Goal: Task Accomplishment & Management: Use online tool/utility

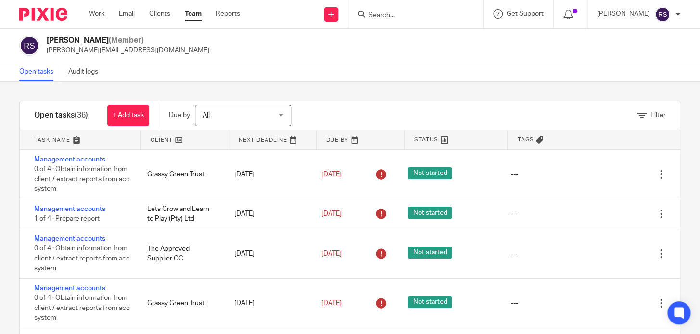
scroll to position [481, 0]
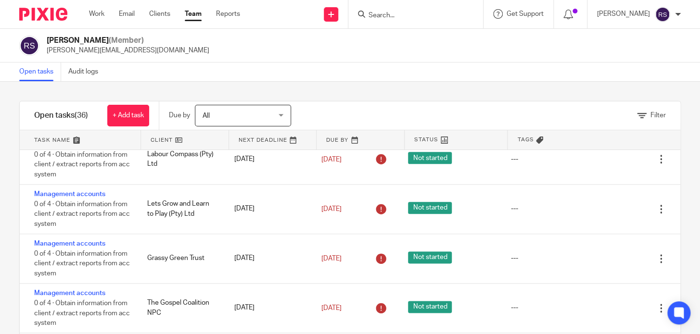
click at [424, 66] on div "Open tasks Audit logs" at bounding box center [350, 72] width 700 height 19
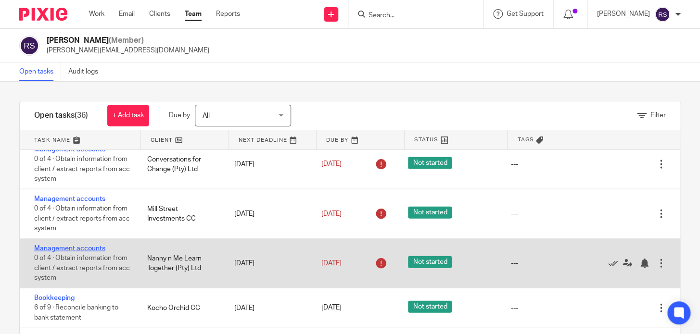
click at [78, 247] on link "Management accounts" at bounding box center [69, 248] width 71 height 7
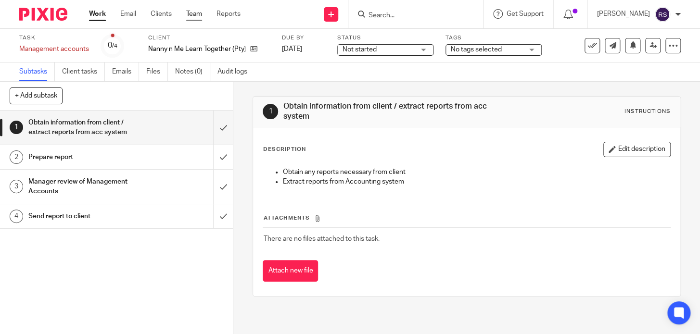
click at [195, 13] on link "Team" at bounding box center [194, 14] width 16 height 10
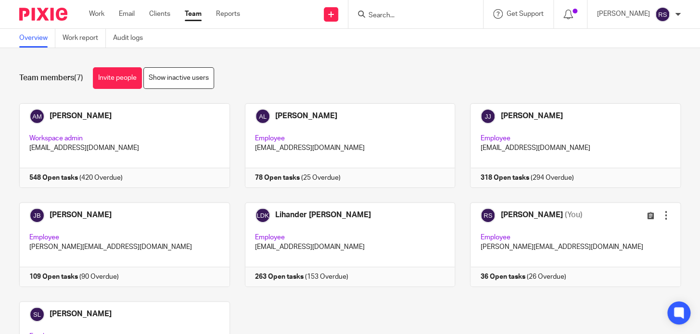
click at [602, 265] on link at bounding box center [567, 244] width 225 height 85
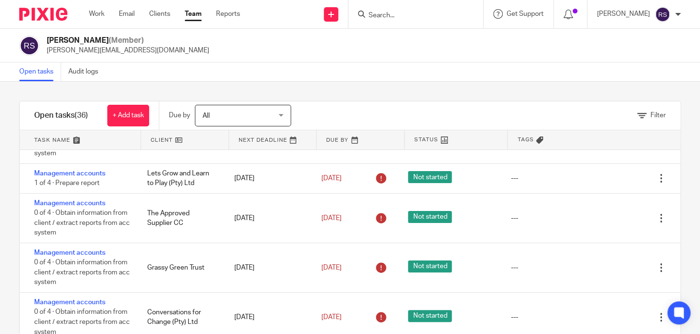
scroll to position [43, 0]
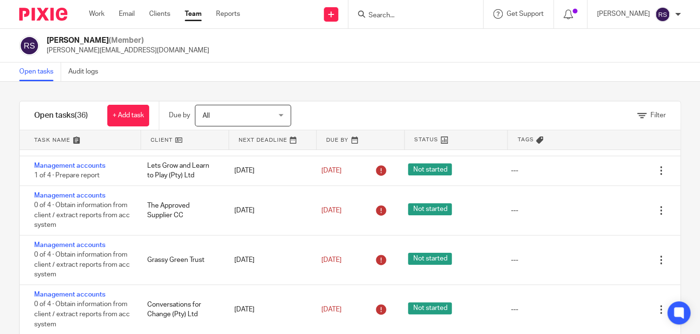
click at [94, 141] on link at bounding box center [80, 139] width 121 height 19
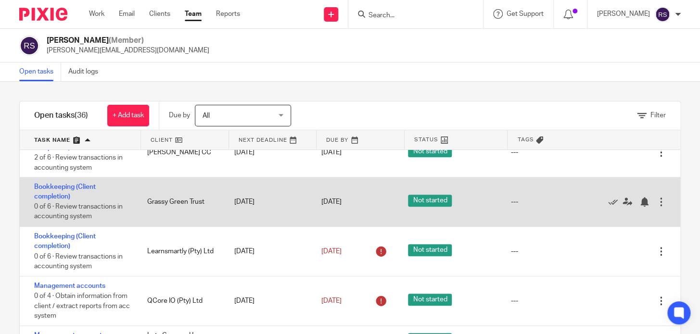
scroll to position [393, 0]
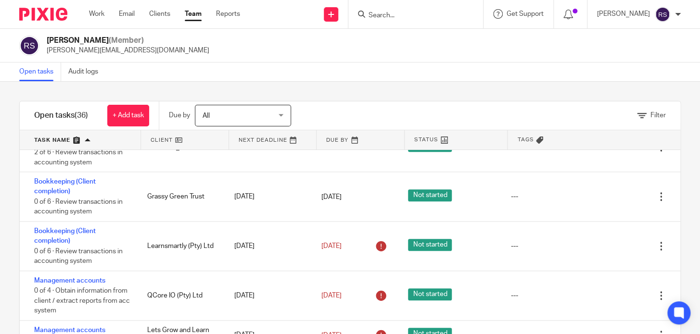
click at [413, 79] on div "Open tasks Audit logs" at bounding box center [350, 72] width 700 height 19
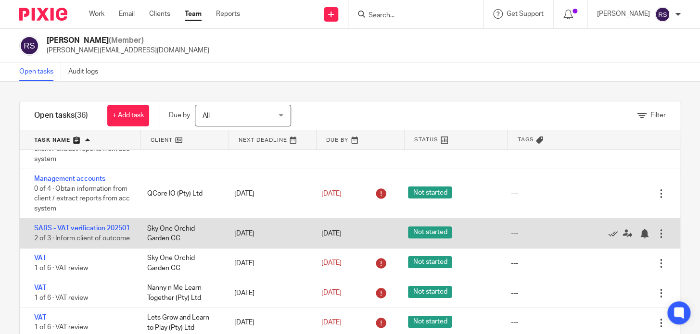
scroll to position [1414, 0]
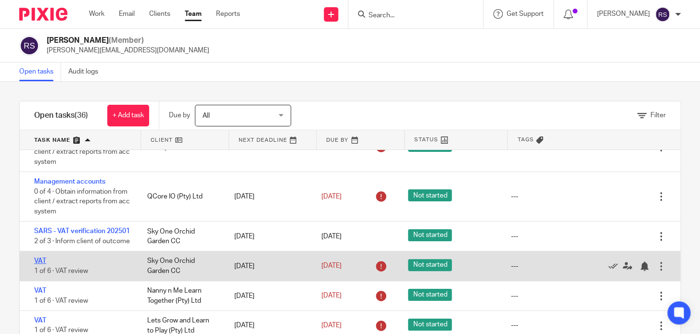
click at [37, 264] on link "VAT" at bounding box center [40, 261] width 12 height 7
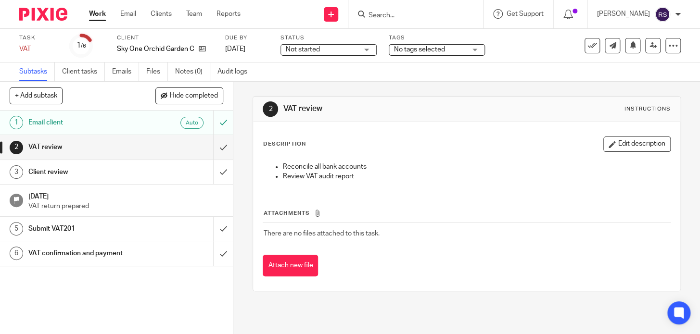
drag, startPoint x: 613, startPoint y: 264, endPoint x: 557, endPoint y: 326, distance: 83.4
click at [413, 14] on input "Search" at bounding box center [410, 16] width 87 height 9
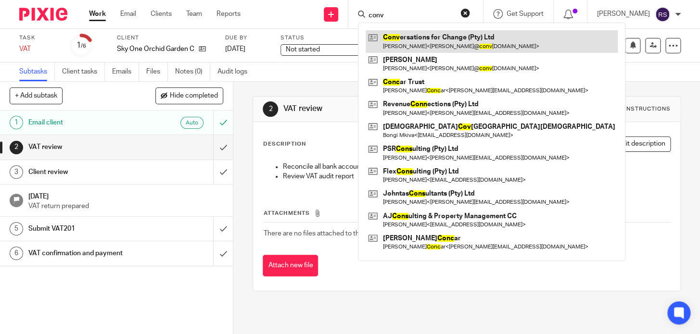
type input "conv"
click at [448, 43] on link at bounding box center [491, 41] width 252 height 22
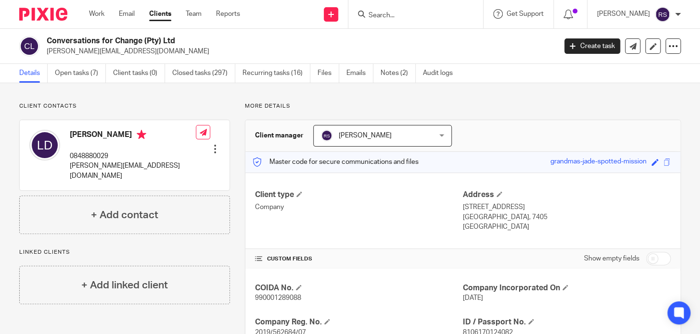
click at [408, 21] on div at bounding box center [415, 14] width 135 height 28
click at [423, 16] on input "Search" at bounding box center [410, 16] width 87 height 9
click at [78, 77] on link "Open tasks (7)" at bounding box center [80, 73] width 51 height 19
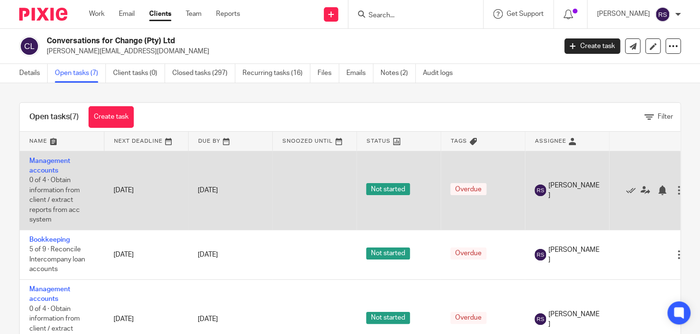
scroll to position [43, 0]
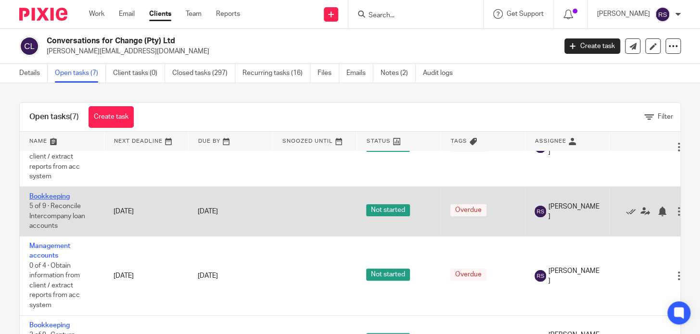
click at [43, 194] on link "Bookkeeping" at bounding box center [49, 196] width 40 height 7
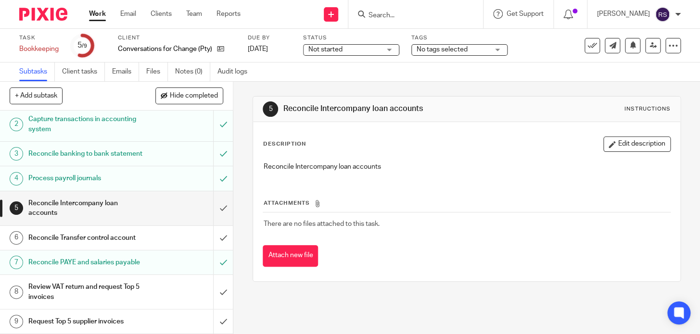
scroll to position [47, 0]
